Goal: Task Accomplishment & Management: Use online tool/utility

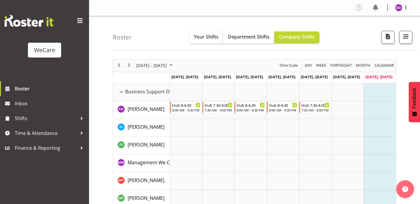
scroll to position [1806, 0]
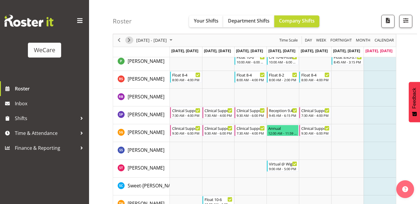
click at [128, 37] on span "Next" at bounding box center [129, 40] width 7 height 7
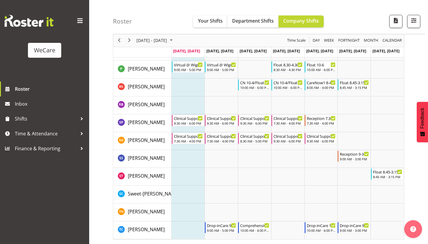
scroll to position [1787, 0]
click at [418, 18] on button "button" at bounding box center [413, 21] width 13 height 13
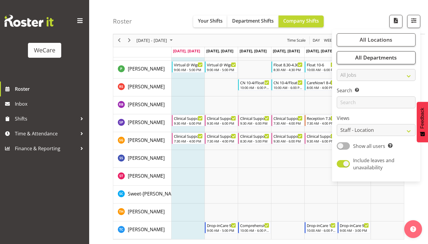
click at [390, 61] on span "All Departments" at bounding box center [376, 57] width 42 height 7
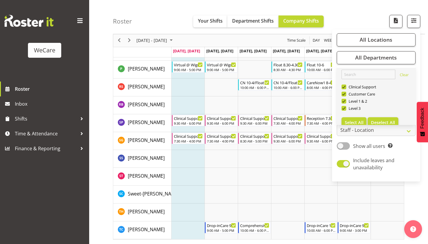
click at [378, 120] on span "Deselect All" at bounding box center [383, 122] width 24 height 6
checkbox input "false"
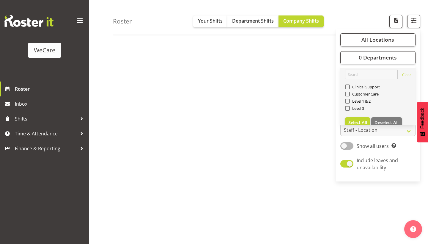
scroll to position [49, 0]
click at [364, 107] on span "Level 3" at bounding box center [357, 108] width 15 height 5
click at [349, 107] on input "Level 3" at bounding box center [347, 108] width 4 height 4
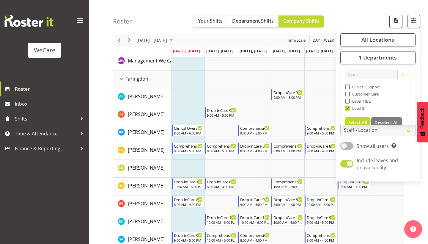
click at [169, 18] on div "Roster Your Shifts Department Shifts Company Shifts All Locations Clear Busines…" at bounding box center [269, 17] width 312 height 34
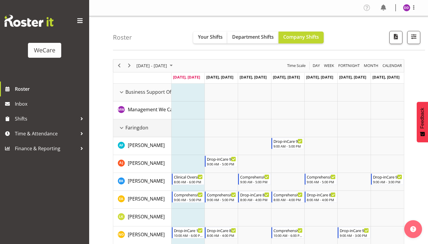
click at [120, 130] on div "Faringdon resource" at bounding box center [122, 128] width 8 height 8
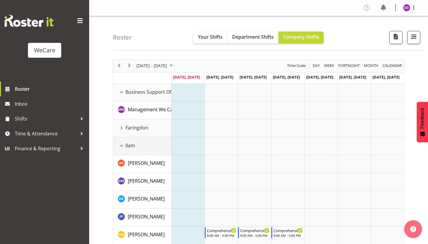
click at [123, 147] on div "Ilam resource" at bounding box center [122, 146] width 8 height 8
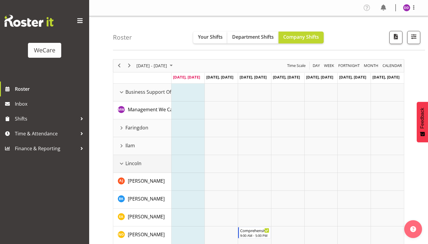
click at [123, 166] on div "Lincoln resource" at bounding box center [122, 163] width 8 height 8
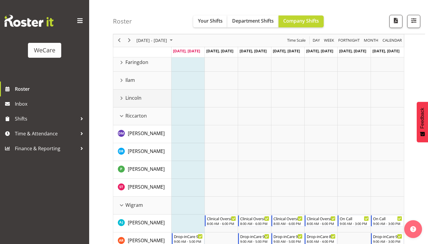
scroll to position [76, 0]
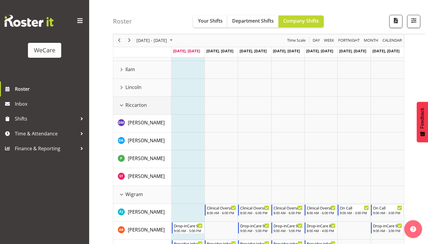
click at [119, 101] on div "Riccarton" at bounding box center [144, 104] width 53 height 7
click at [121, 102] on div "Riccarton resource" at bounding box center [122, 105] width 8 height 8
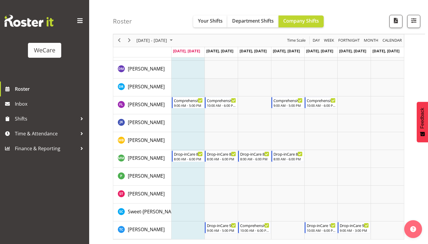
scroll to position [219, 0]
click at [415, 18] on span "button" at bounding box center [414, 21] width 8 height 8
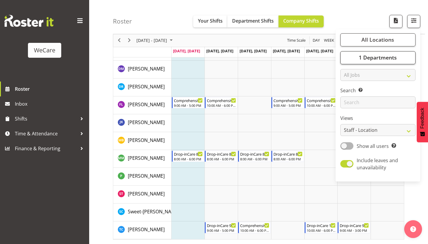
click at [374, 63] on button "1 Departments" at bounding box center [377, 57] width 75 height 13
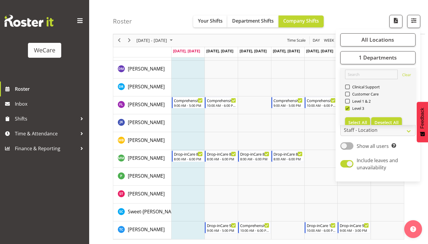
click at [380, 121] on span "Deselect All" at bounding box center [386, 122] width 24 height 6
checkbox input "false"
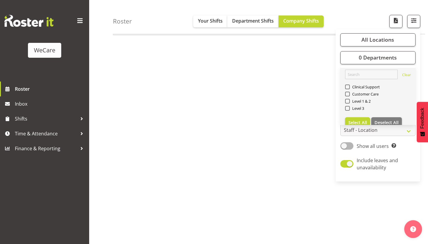
scroll to position [49, 0]
click at [360, 99] on span "Level 1 & 2" at bounding box center [360, 101] width 21 height 5
click at [349, 99] on input "Level 1 & 2" at bounding box center [347, 101] width 4 height 4
checkbox input "true"
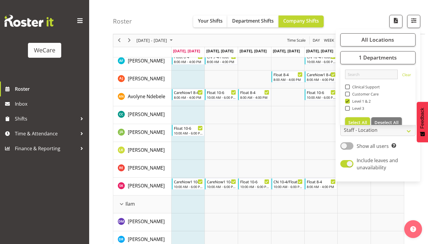
click at [150, 11] on div "Roster Your Shifts Department Shifts Company Shifts All Locations Clear Busines…" at bounding box center [269, 17] width 312 height 34
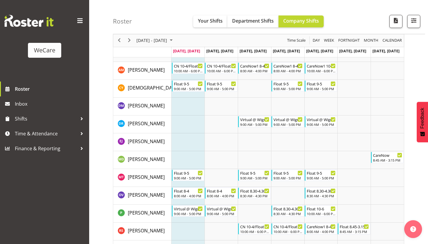
scroll to position [651, 0]
